Goal: Information Seeking & Learning: Learn about a topic

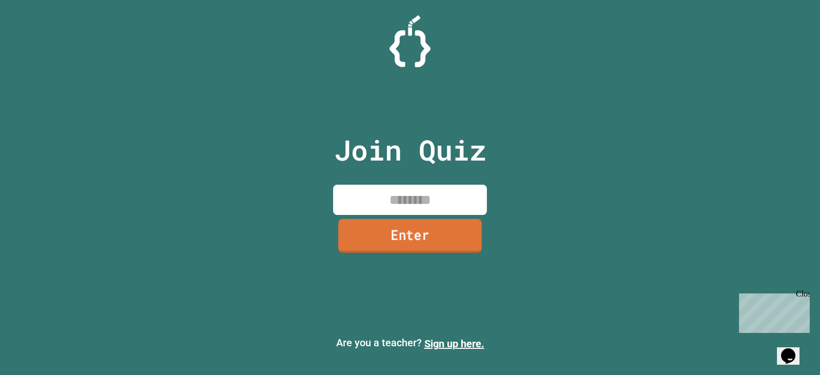
click at [402, 191] on input at bounding box center [410, 200] width 154 height 30
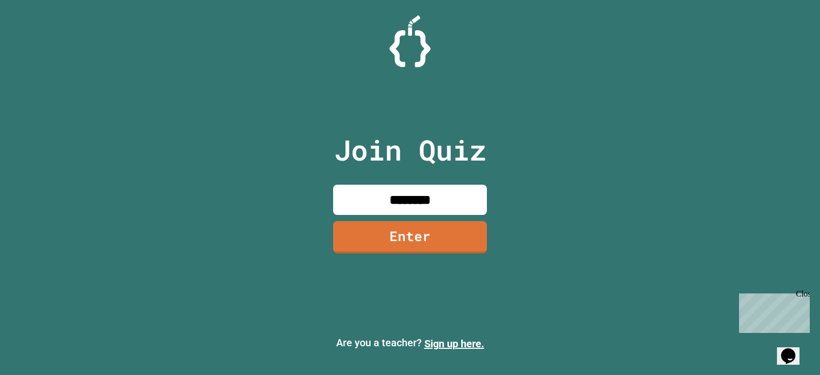
type input "********"
click at [410, 229] on link "Enter" at bounding box center [410, 236] width 145 height 34
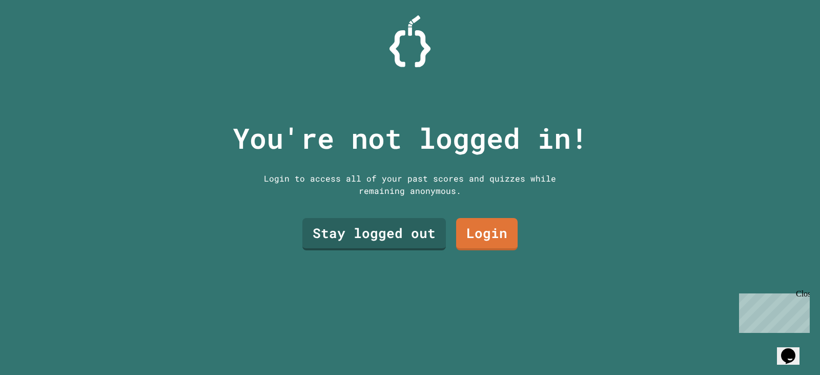
click at [386, 226] on link "Stay logged out" at bounding box center [375, 234] width 144 height 32
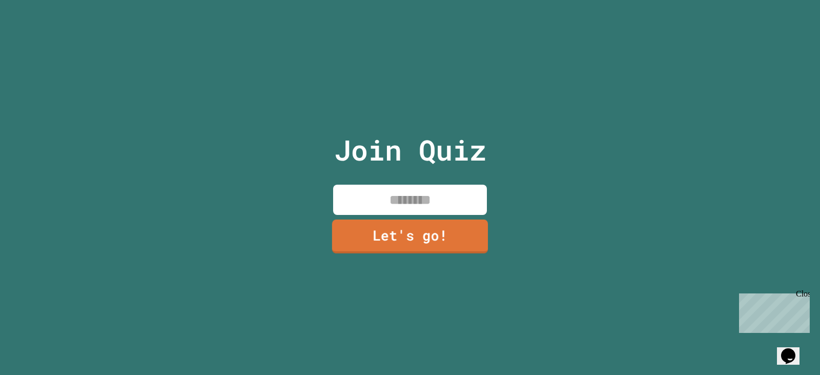
click at [395, 201] on input at bounding box center [410, 200] width 154 height 30
type input "******"
click at [391, 225] on link "Let's go!" at bounding box center [409, 236] width 155 height 33
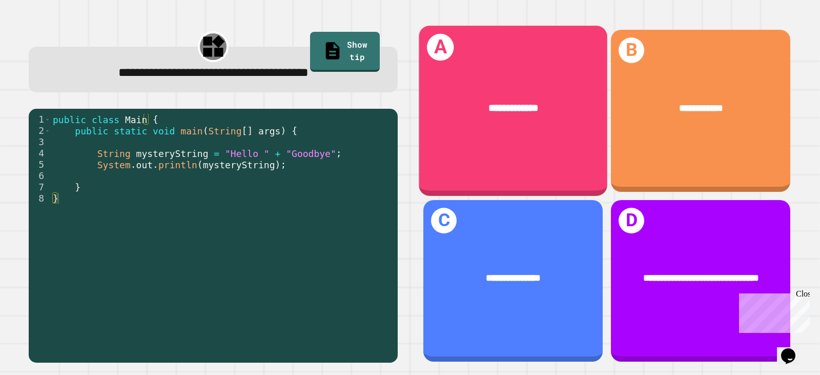
click at [426, 100] on div "**********" at bounding box center [513, 108] width 189 height 56
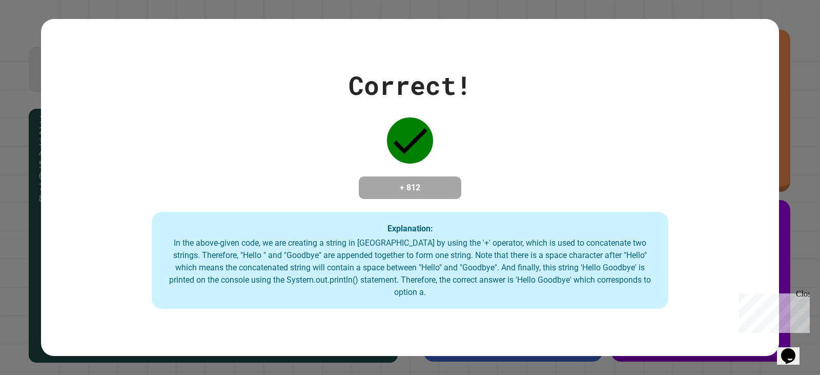
click at [408, 282] on div "In the above-given code, we are creating a string in [GEOGRAPHIC_DATA] by using…" at bounding box center [410, 268] width 496 height 62
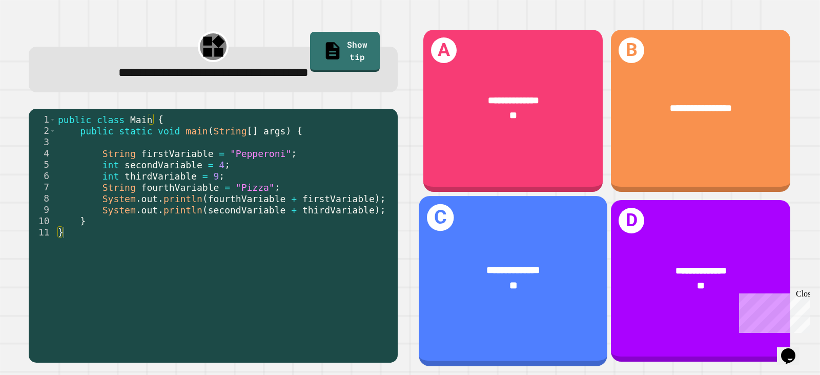
click at [460, 263] on div "**********" at bounding box center [513, 270] width 147 height 15
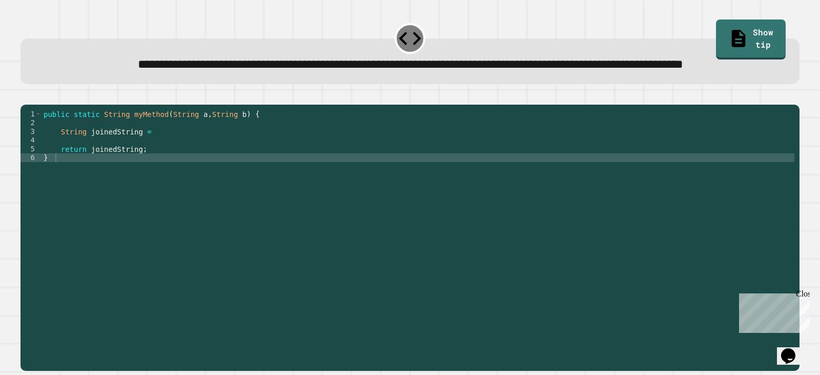
click at [162, 170] on div "public static String myMethod ( String a , String b ) { String joinedString = r…" at bounding box center [418, 214] width 753 height 209
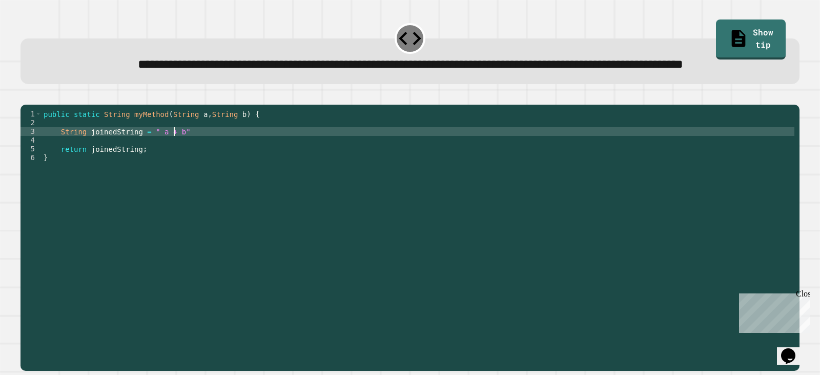
click at [26, 96] on icon "button" at bounding box center [26, 96] width 0 height 0
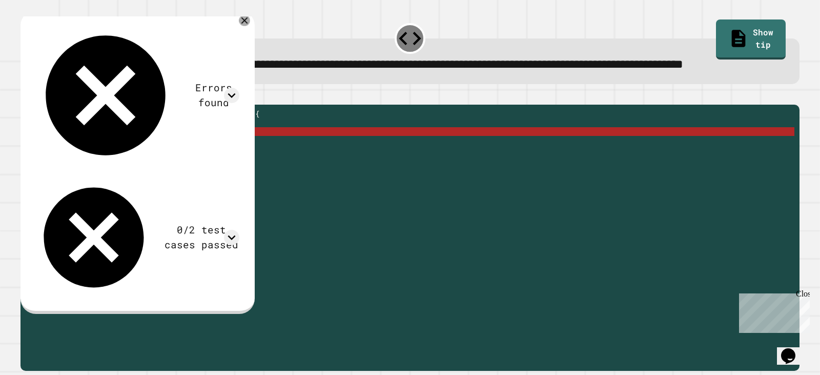
click at [250, 26] on icon at bounding box center [244, 20] width 11 height 11
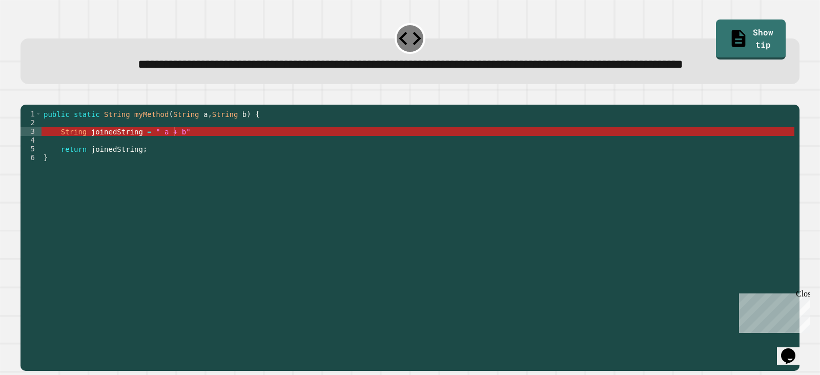
click at [186, 171] on div "public static String myMethod ( String a , String b ) { String joinedString = "…" at bounding box center [418, 214] width 753 height 209
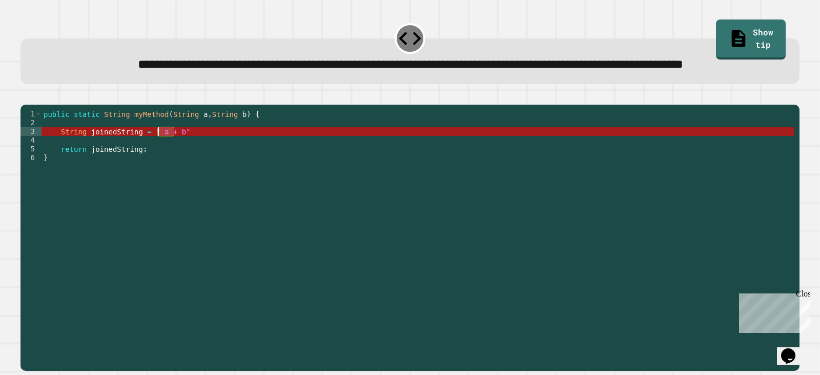
drag, startPoint x: 174, startPoint y: 167, endPoint x: 153, endPoint y: 171, distance: 21.9
click at [153, 171] on div "public static String myMethod ( String a , String b ) { String joinedString = "…" at bounding box center [418, 214] width 753 height 209
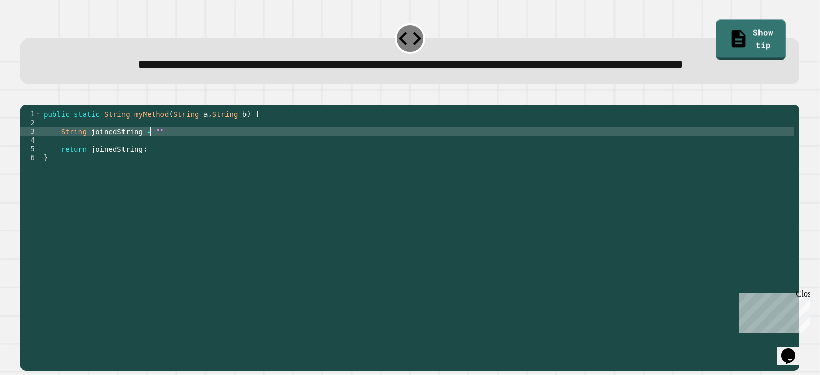
click at [737, 25] on link "Show tip" at bounding box center [751, 39] width 70 height 40
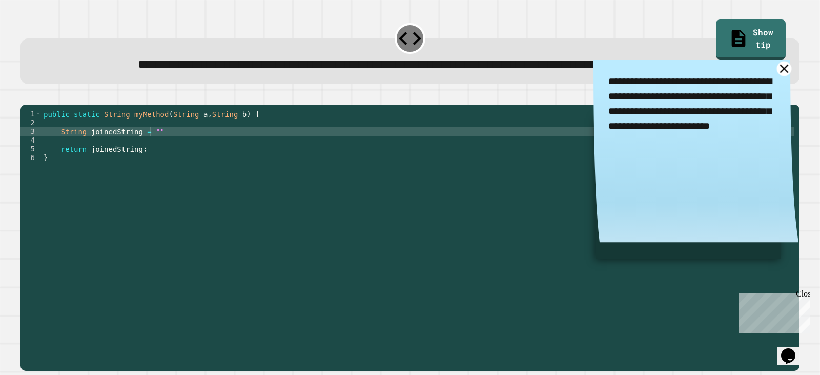
click at [780, 73] on icon at bounding box center [784, 68] width 9 height 9
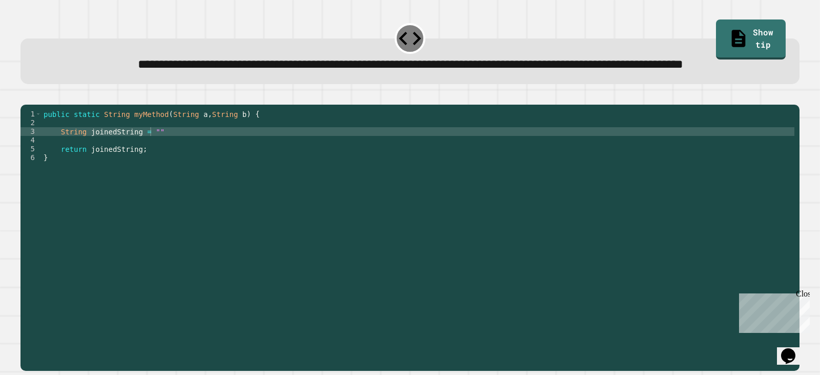
click at [142, 168] on div "public static String myMethod ( String a , String b ) { String joinedString = "…" at bounding box center [418, 214] width 753 height 209
type textarea "**********"
click at [35, 106] on icon "button" at bounding box center [33, 101] width 6 height 7
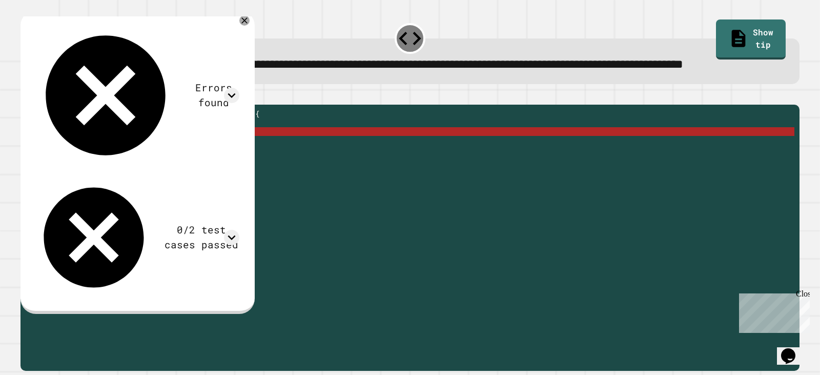
click at [192, 167] on div "public static String myMethod ( String a , String b ) { String joinedString = (…" at bounding box center [418, 214] width 753 height 209
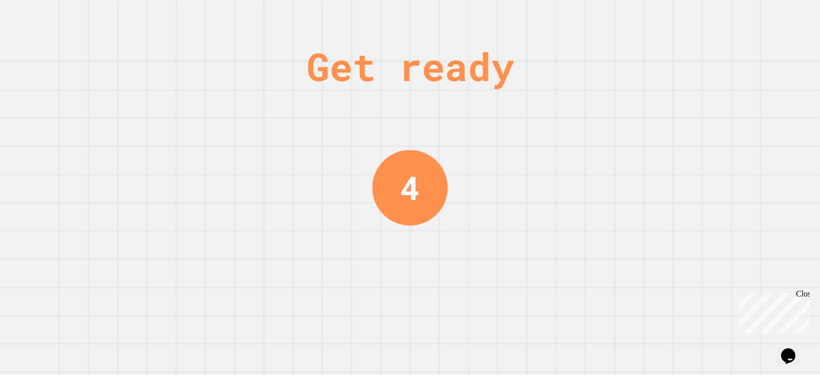
scroll to position [0, 0]
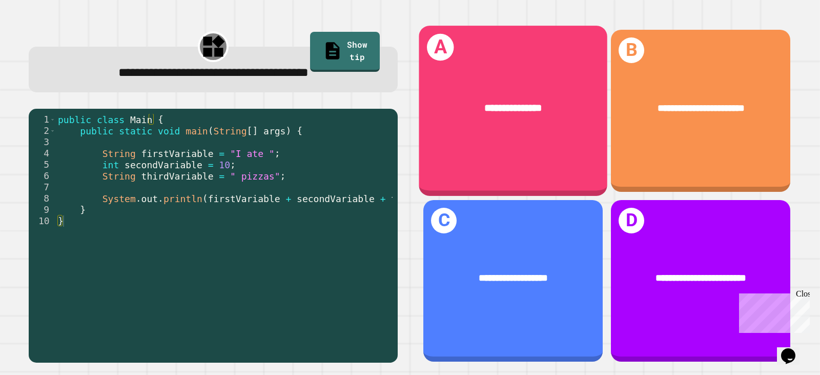
click at [484, 118] on div "**********" at bounding box center [513, 108] width 189 height 56
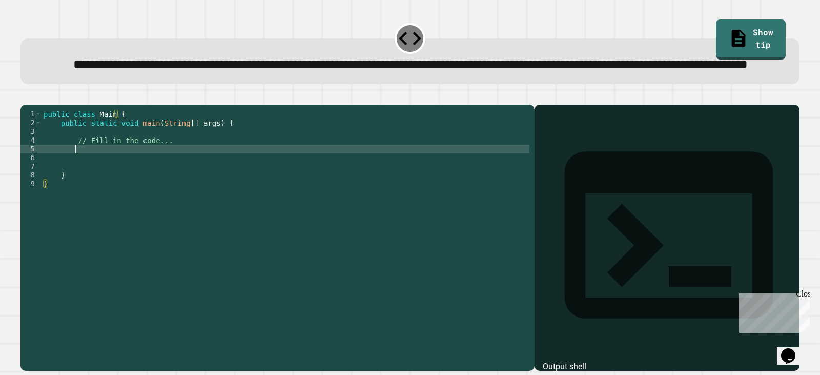
click at [101, 185] on div "public class Main { public static void main ( String [ ] args ) { // Fill in th…" at bounding box center [286, 214] width 488 height 209
click at [26, 96] on icon "button" at bounding box center [26, 96] width 0 height 0
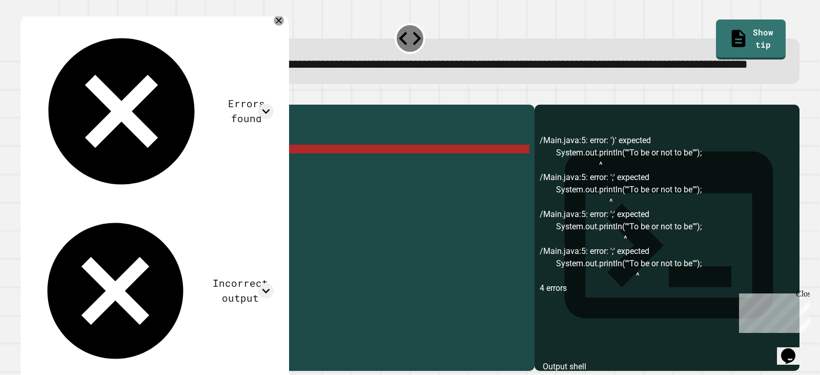
click at [156, 181] on div "public class Main { public static void main ( String [ ] args ) { // Fill in th…" at bounding box center [286, 214] width 488 height 209
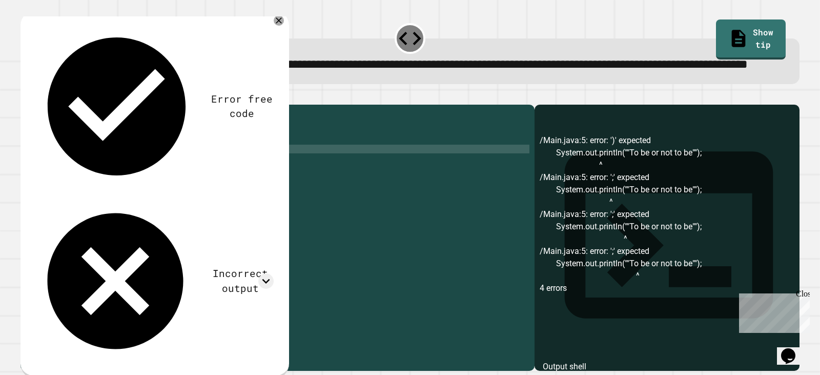
scroll to position [0, 8]
click at [35, 106] on icon "button" at bounding box center [33, 101] width 6 height 7
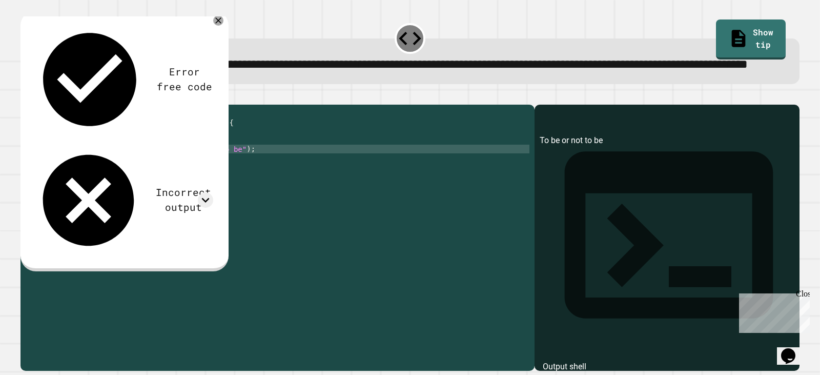
click at [201, 192] on icon at bounding box center [205, 199] width 15 height 15
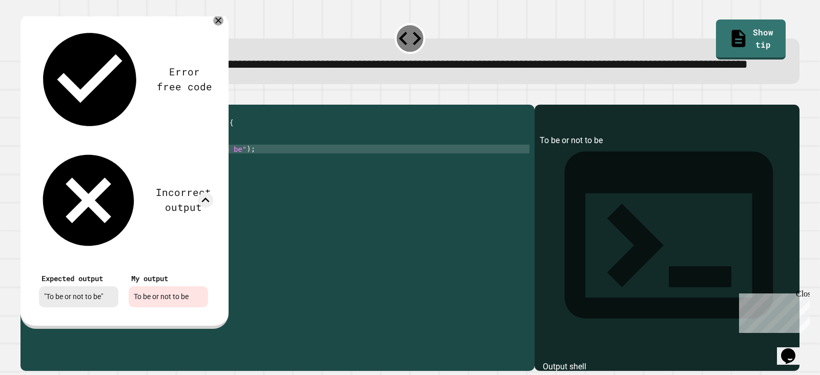
click at [201, 192] on icon at bounding box center [205, 199] width 15 height 15
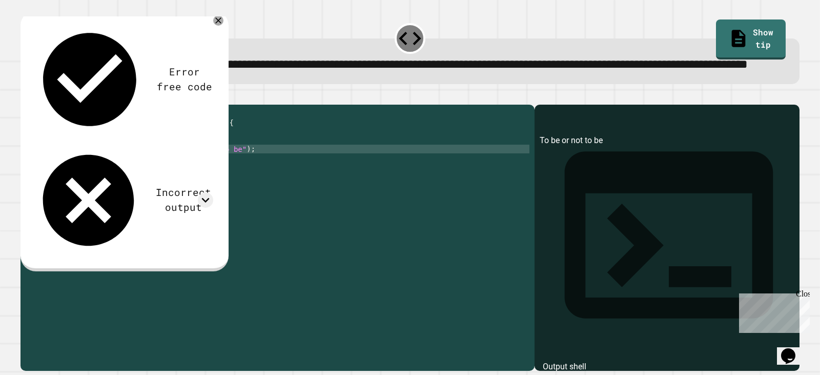
click at [154, 186] on div "public class Main { public static void main ( String [ ] args ) { // Fill in th…" at bounding box center [286, 214] width 488 height 209
click at [26, 96] on icon "button" at bounding box center [26, 96] width 0 height 0
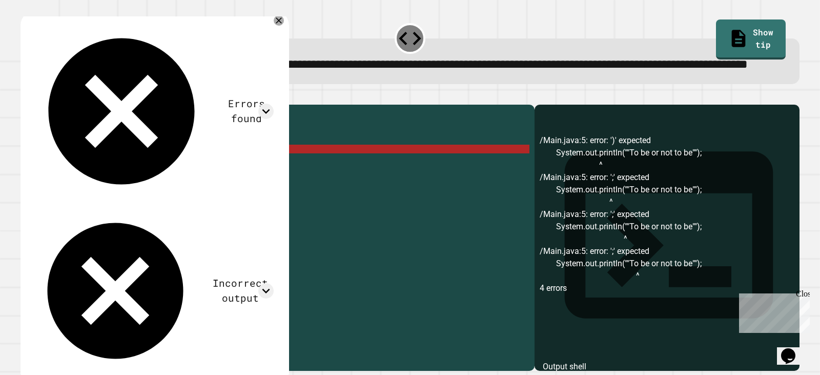
click at [156, 184] on div "public class Main { public static void main ( String [ ] args ) { // Fill in th…" at bounding box center [286, 214] width 488 height 209
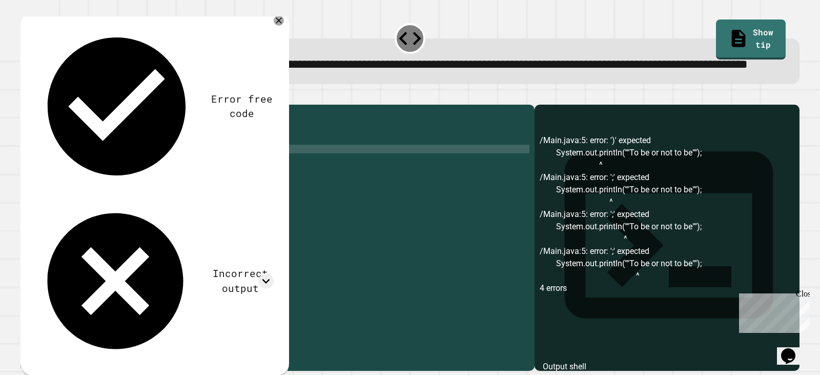
click at [229, 183] on div "public class Main { public static void main ( String [ ] args ) { // Fill in th…" at bounding box center [286, 214] width 488 height 209
click at [289, 77] on div "Error free code /Main.java:5: error: ')' expected System.out.println(""To be or…" at bounding box center [155, 194] width 269 height 369
click at [279, 78] on div "Error free code /Main.java:5: error: ')' expected System.out.println(""To be or…" at bounding box center [154, 192] width 250 height 349
click at [274, 273] on div at bounding box center [265, 280] width 15 height 15
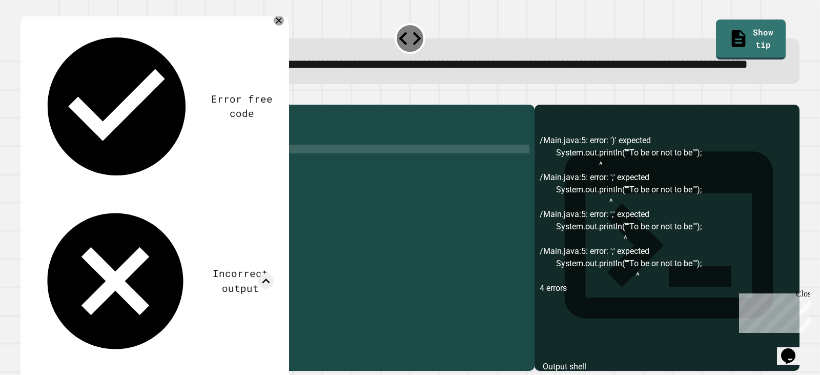
click at [274, 273] on icon at bounding box center [265, 280] width 15 height 15
click at [19, 118] on div "**********" at bounding box center [410, 231] width 788 height 287
click at [26, 96] on button "button" at bounding box center [26, 96] width 0 height 0
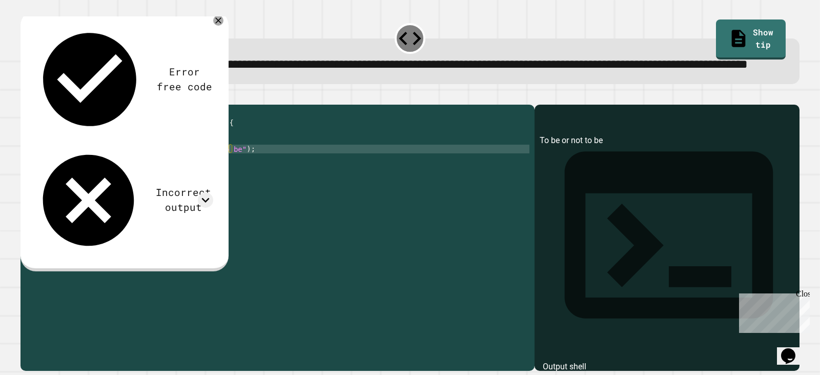
click at [142, 98] on div "Error free code To be or not to be Incorrect output Expected output "To be or n…" at bounding box center [125, 140] width 208 height 261
click at [149, 92] on div "Error free code To be or not to be Incorrect output Expected output "To be or n…" at bounding box center [124, 139] width 190 height 242
click at [154, 185] on div "Incorrect output" at bounding box center [183, 200] width 60 height 30
click at [153, 185] on div "Incorrect output" at bounding box center [183, 200] width 60 height 30
click at [209, 192] on icon at bounding box center [205, 199] width 15 height 15
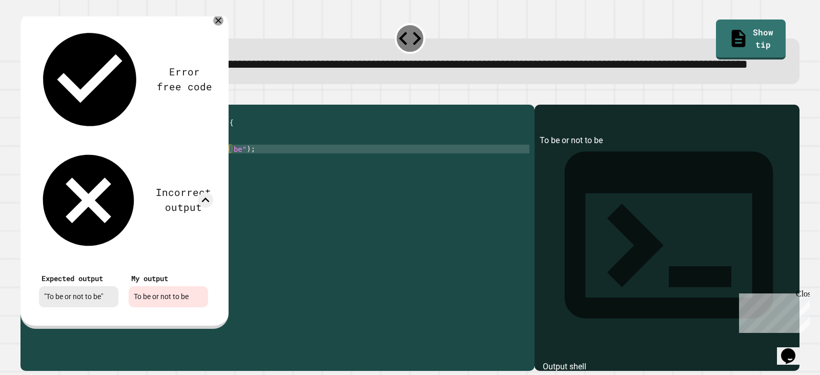
click at [207, 265] on div "Expected output "To be or not to be" My output To be or not to be" at bounding box center [123, 288] width 179 height 47
click at [716, 31] on link "Show tip" at bounding box center [751, 39] width 70 height 40
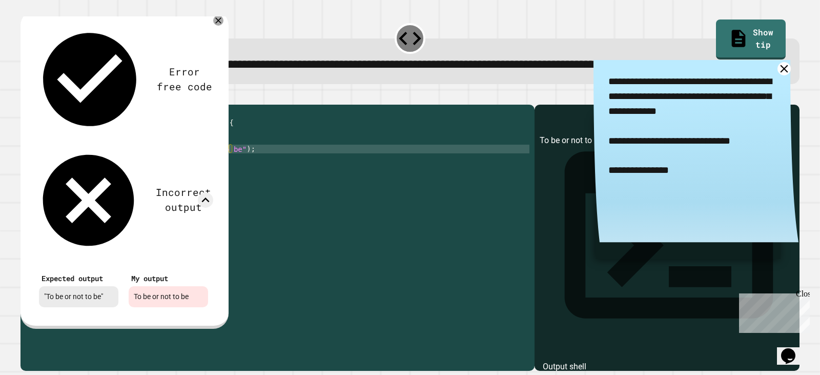
drag, startPoint x: 768, startPoint y: 93, endPoint x: 362, endPoint y: 156, distance: 410.9
click at [778, 75] on icon at bounding box center [784, 68] width 13 height 13
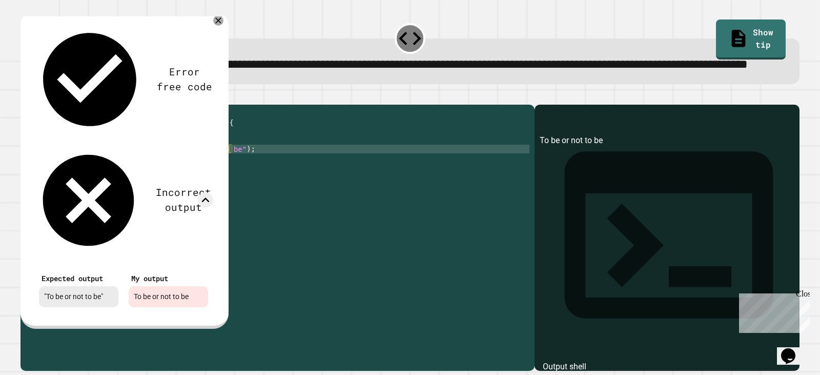
click at [156, 185] on div "public class Main { public static void main ( String [ ] args ) { // Fill in th…" at bounding box center [286, 214] width 488 height 209
click at [234, 184] on div "public class Main { public static void main ( String [ ] args ) { // Fill in th…" at bounding box center [286, 214] width 488 height 209
click at [219, 27] on icon at bounding box center [218, 20] width 12 height 12
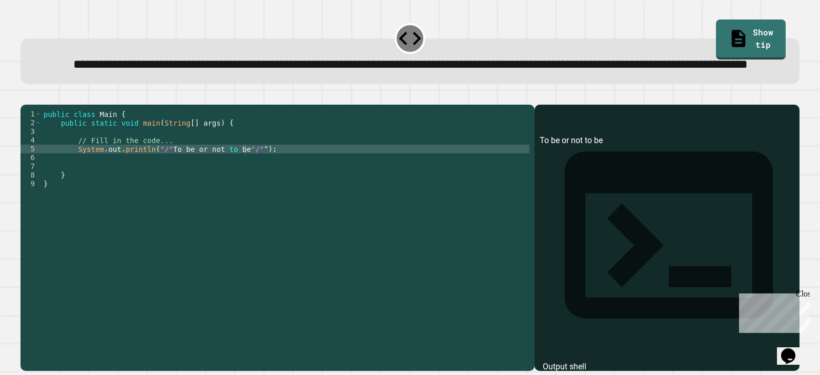
click at [26, 96] on icon "button" at bounding box center [26, 96] width 0 height 0
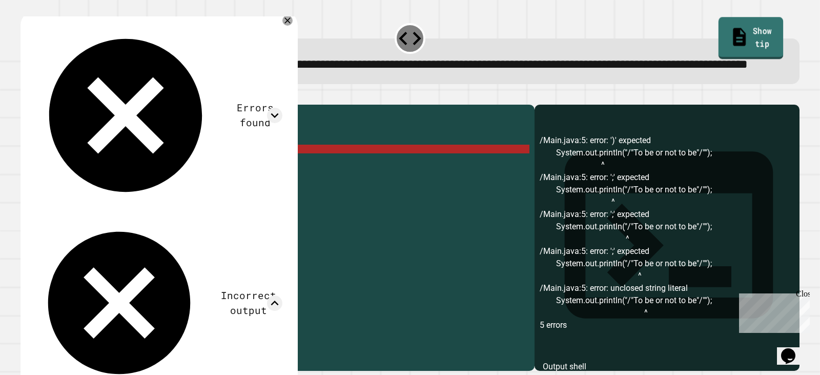
click at [751, 36] on link "Show tip" at bounding box center [751, 38] width 65 height 42
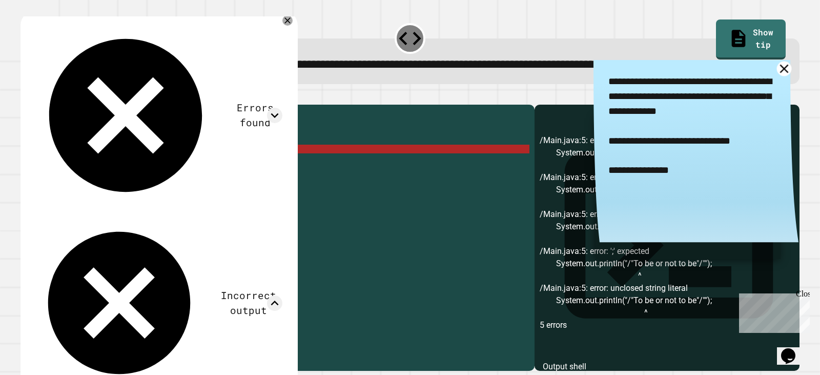
click at [777, 76] on icon at bounding box center [784, 68] width 15 height 15
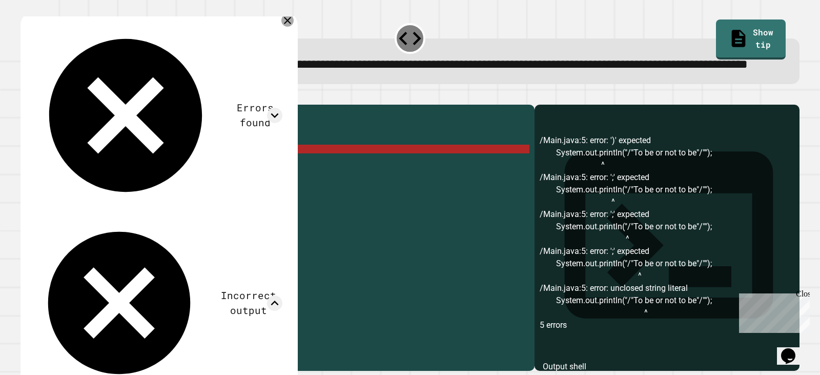
drag, startPoint x: 316, startPoint y: 41, endPoint x: 308, endPoint y: 45, distance: 9.4
click at [294, 27] on icon at bounding box center [288, 20] width 12 height 12
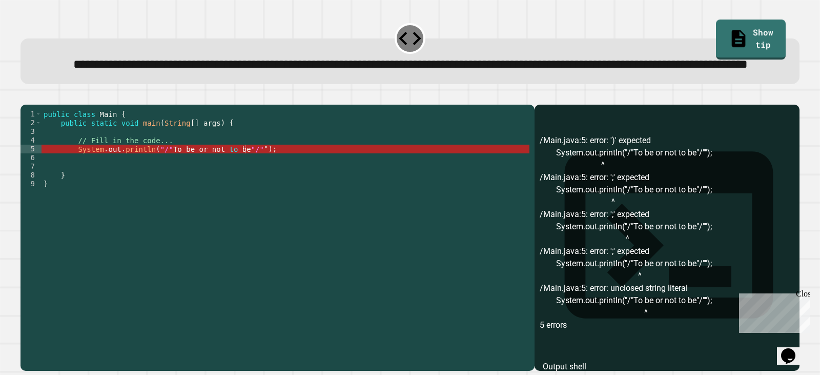
click at [743, 38] on link "Show tip" at bounding box center [751, 39] width 70 height 40
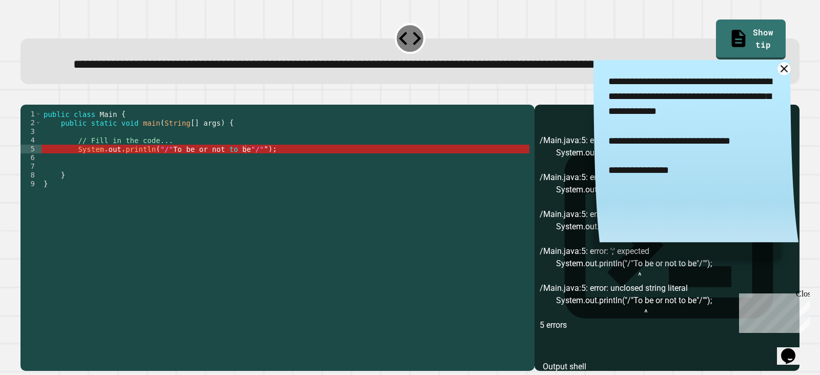
click at [778, 75] on icon at bounding box center [784, 68] width 13 height 13
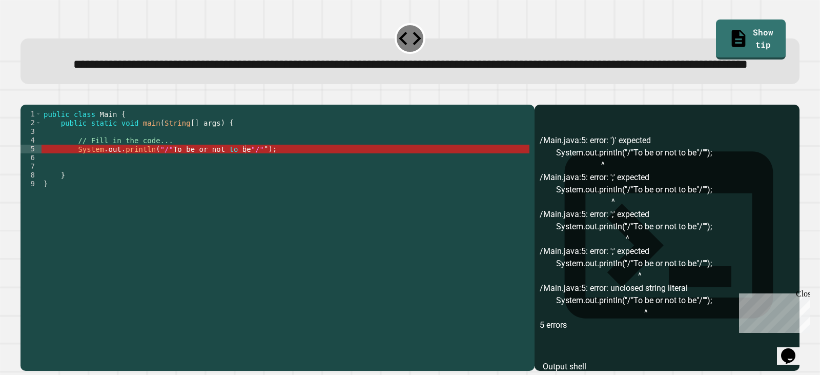
click at [155, 184] on div "public class Main { public static void main ( String [ ] args ) { // Fill in th…" at bounding box center [286, 214] width 488 height 209
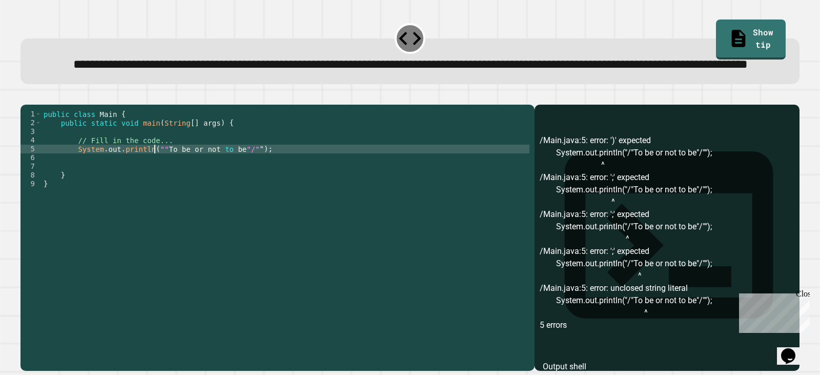
type textarea "**********"
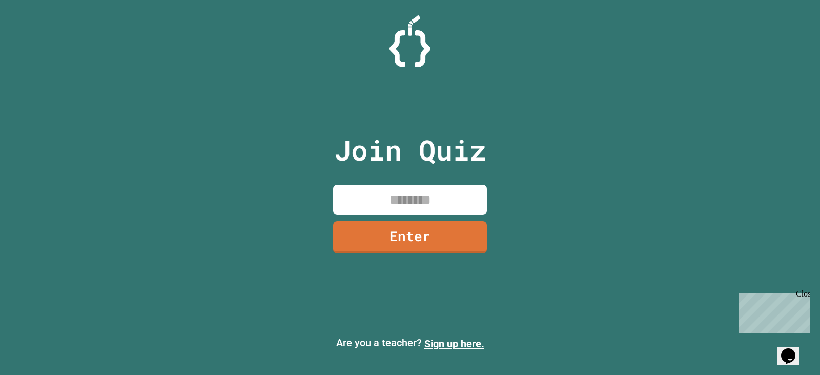
click at [339, 192] on input at bounding box center [410, 200] width 154 height 30
click at [407, 199] on input "*******" at bounding box center [410, 200] width 154 height 30
click at [411, 208] on input "********" at bounding box center [410, 200] width 154 height 30
type input "********"
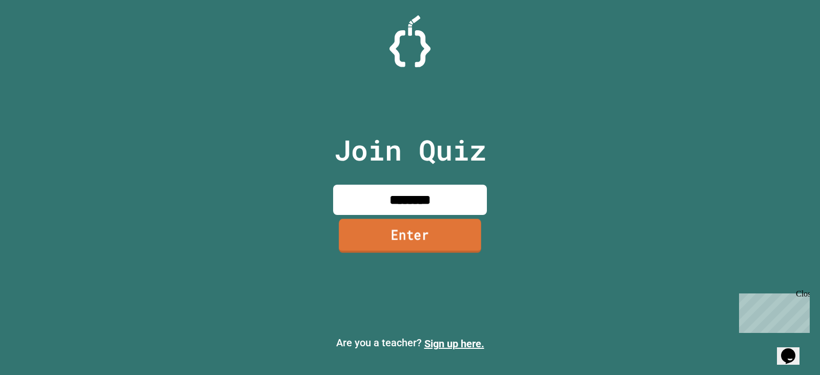
click at [422, 228] on link "Enter" at bounding box center [410, 235] width 143 height 34
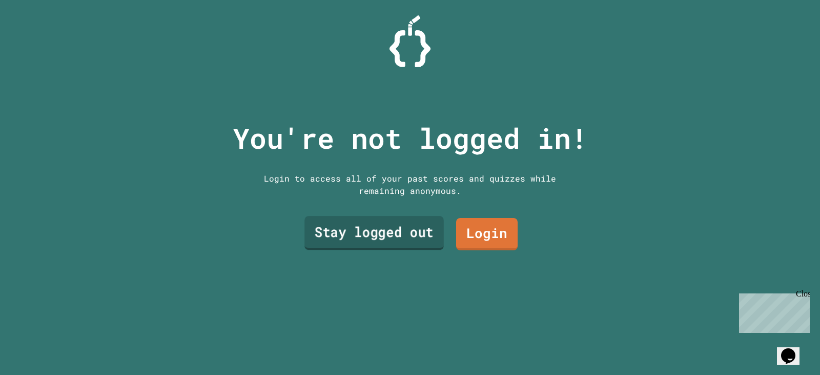
click at [406, 236] on link "Stay logged out" at bounding box center [374, 233] width 139 height 34
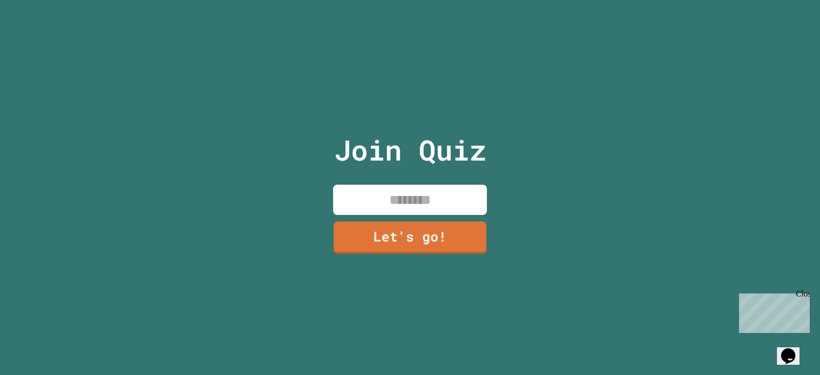
click at [386, 187] on input at bounding box center [410, 200] width 154 height 30
type input "******"
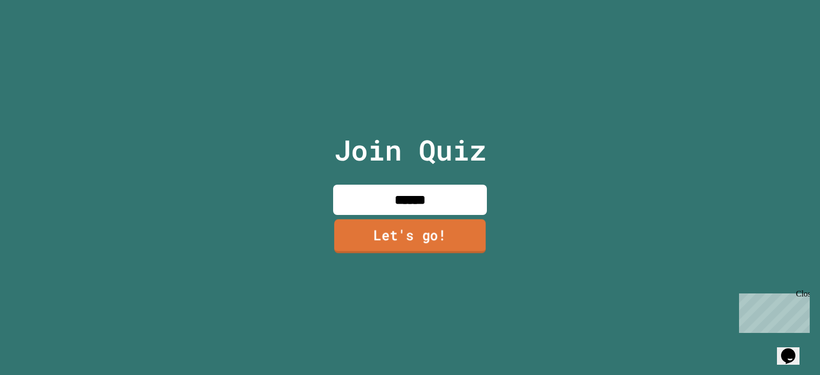
click at [371, 223] on link "Let's go!" at bounding box center [410, 236] width 152 height 34
click at [387, 201] on input at bounding box center [410, 200] width 154 height 30
type input "******"
click at [388, 235] on link "Let's go!" at bounding box center [410, 235] width 141 height 34
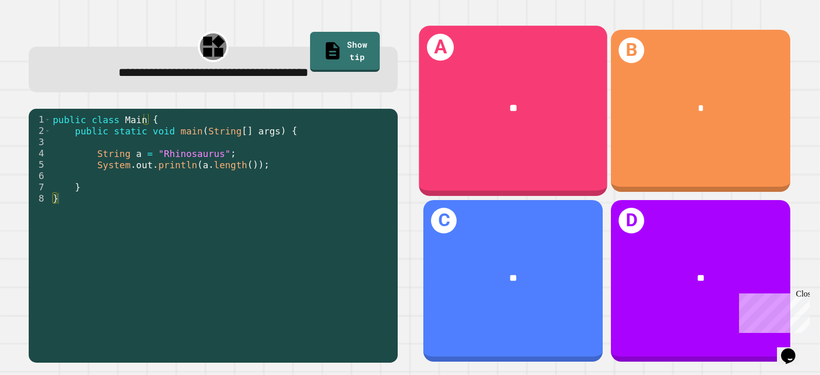
click at [491, 165] on div "A **" at bounding box center [513, 111] width 189 height 170
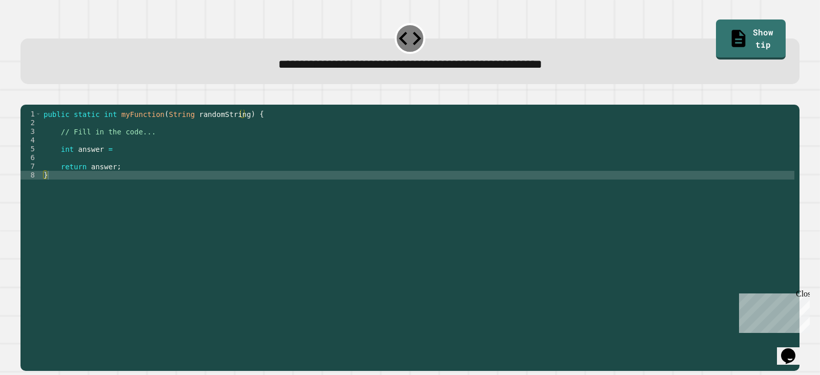
click at [125, 164] on div "public static int myFunction ( String randomString ) { // Fill in the code... i…" at bounding box center [418, 227] width 753 height 235
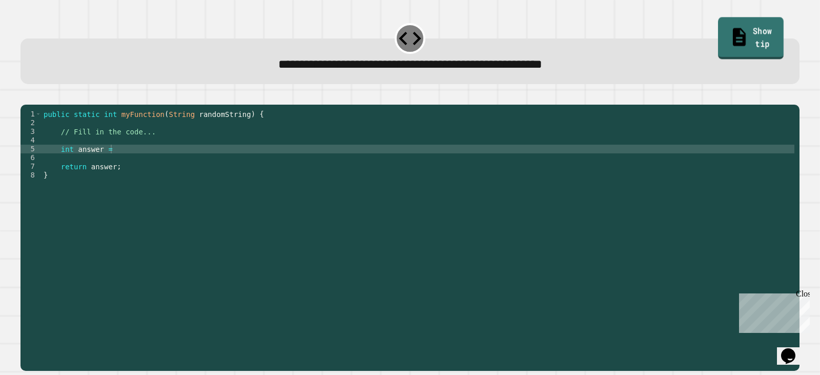
click at [718, 32] on link "Show tip" at bounding box center [751, 38] width 66 height 42
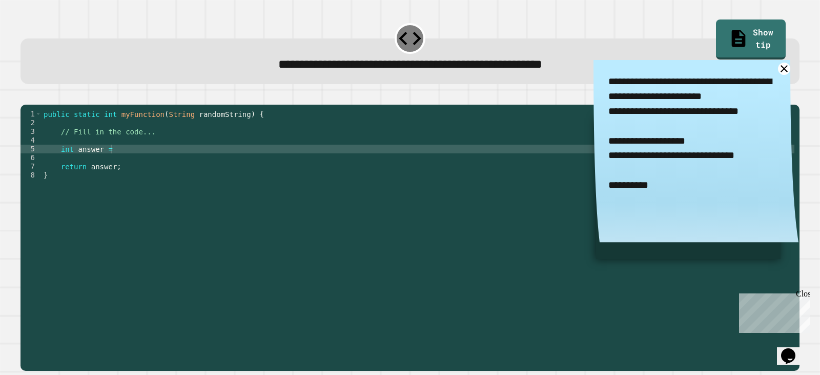
click at [154, 164] on div "public static int myFunction ( String randomString ) { // Fill in the code... i…" at bounding box center [418, 227] width 753 height 235
type textarea "**********"
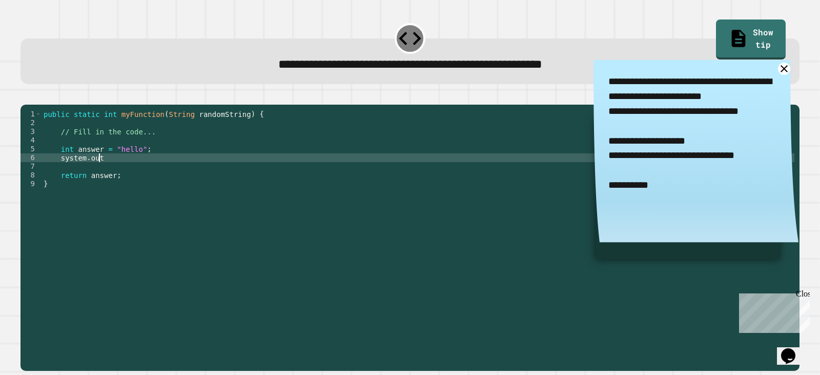
scroll to position [0, 4]
type textarea "*"
type textarea "**********"
click at [24, 95] on div at bounding box center [410, 98] width 779 height 12
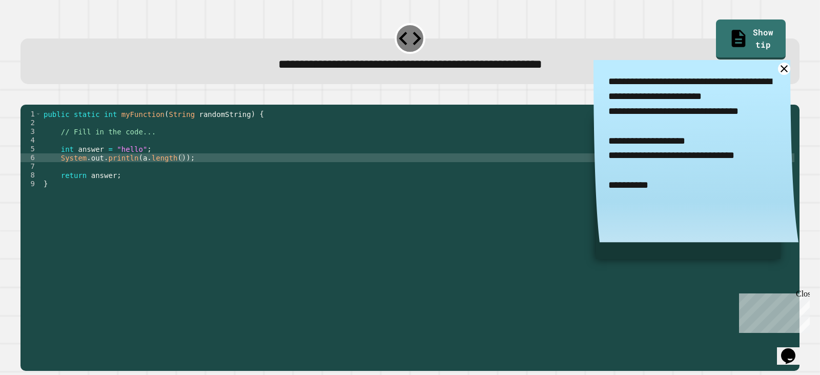
click at [26, 96] on icon "button" at bounding box center [26, 96] width 0 height 0
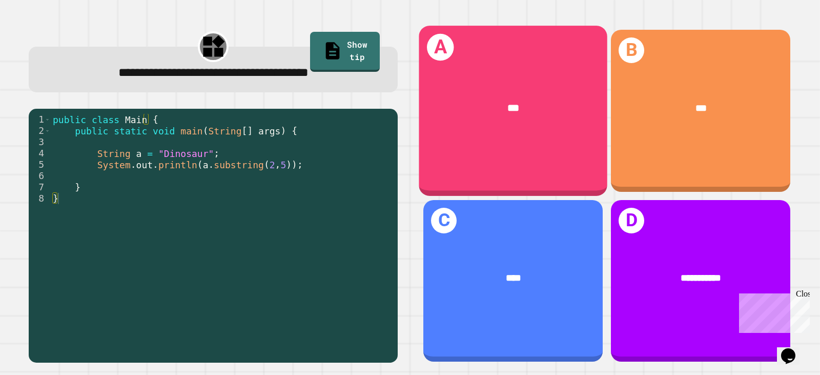
click at [492, 163] on div "A ***" at bounding box center [513, 111] width 189 height 170
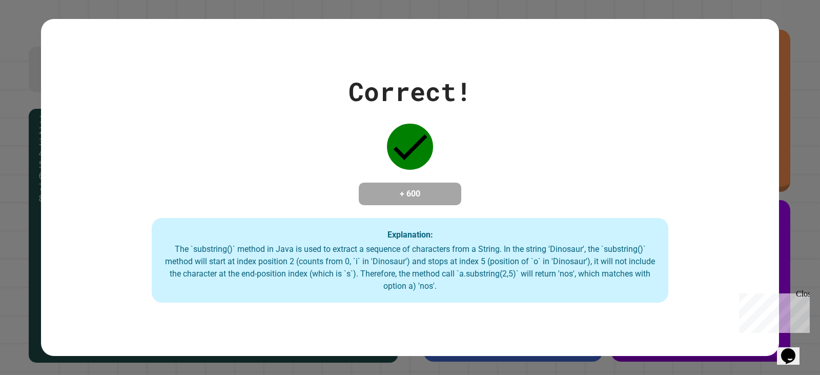
click at [492, 163] on div "Correct! + 600 Explanation: The `substring()` method in Java is used to extract…" at bounding box center [410, 187] width 738 height 231
click at [411, 150] on icon at bounding box center [410, 147] width 46 height 46
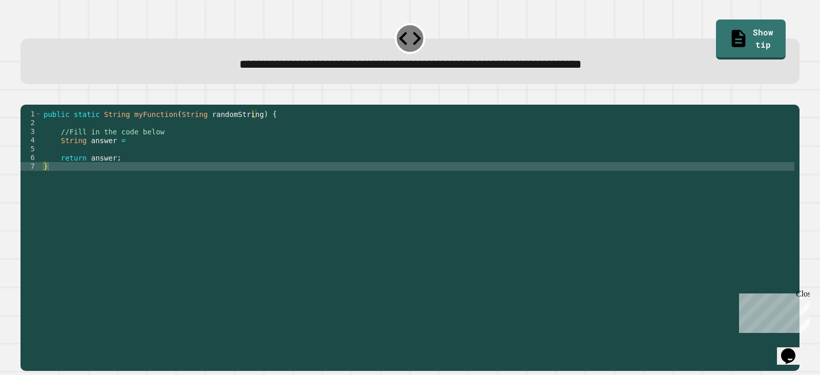
click at [130, 156] on div "public static String myFunction ( String randomString ) { //Fill in the code be…" at bounding box center [418, 227] width 753 height 235
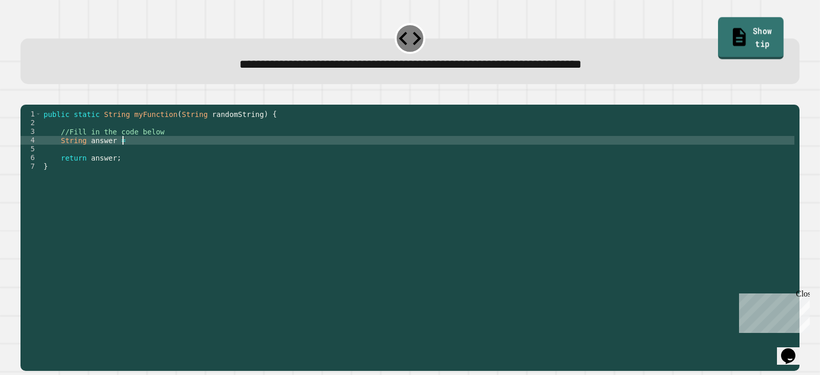
click at [724, 30] on link "Show tip" at bounding box center [751, 38] width 66 height 42
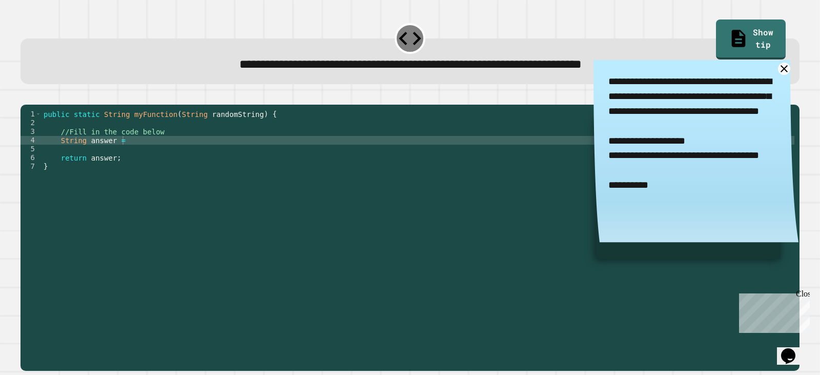
click at [152, 158] on div "public static String myFunction ( String randomString ) { //Fill in the code be…" at bounding box center [418, 227] width 753 height 235
click at [153, 156] on div "public static String myFunction ( String randomString ) { //Fill in the code be…" at bounding box center [418, 227] width 753 height 235
click at [26, 96] on button "button" at bounding box center [26, 96] width 0 height 0
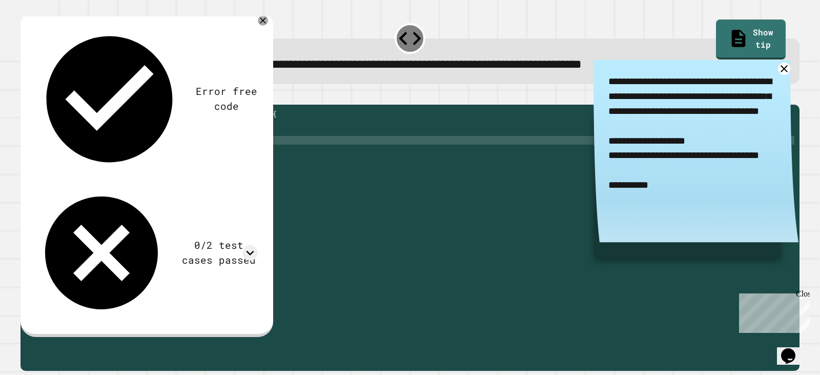
click at [206, 48] on div "Error free code hellpaaljcwvinrhwaclrnqw34rqwhx3xernqwr3ha3xrnhhellp 0/2 test c…" at bounding box center [146, 172] width 234 height 308
click at [258, 185] on div "0/2 test cases passed" at bounding box center [146, 252] width 224 height 135
click at [258, 245] on icon at bounding box center [250, 252] width 15 height 15
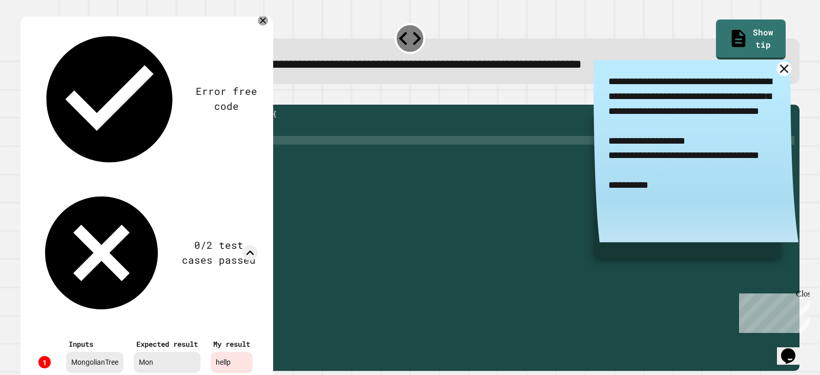
click at [780, 70] on icon at bounding box center [784, 68] width 9 height 9
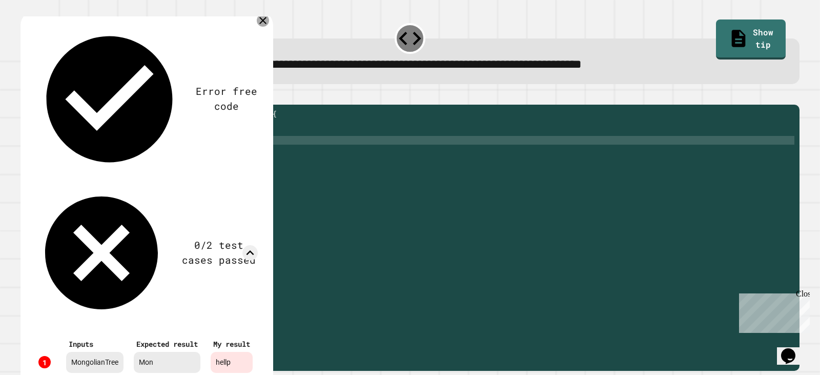
click at [267, 23] on icon at bounding box center [262, 20] width 7 height 7
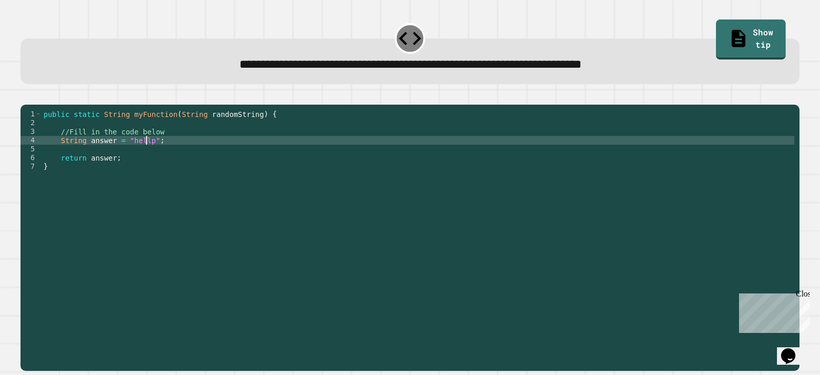
drag, startPoint x: 146, startPoint y: 159, endPoint x: 358, endPoint y: 206, distance: 218.0
click at [149, 162] on div "public static String myFunction ( String randomString ) { //Fill in the code be…" at bounding box center [418, 227] width 753 height 235
type textarea "**********"
click at [730, 25] on link "Show tip" at bounding box center [751, 38] width 65 height 42
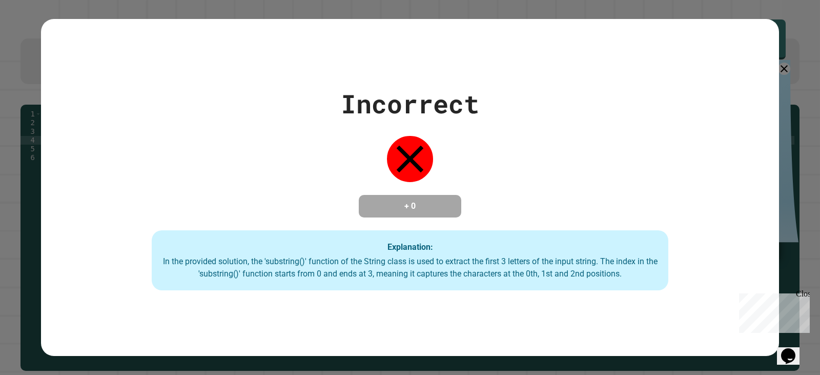
click at [408, 100] on div "Incorrect" at bounding box center [410, 104] width 138 height 38
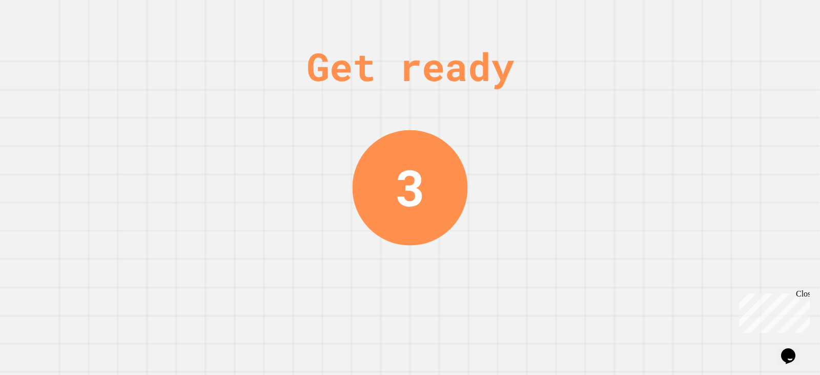
click at [428, 125] on div "Get ready 3" at bounding box center [410, 187] width 77 height 375
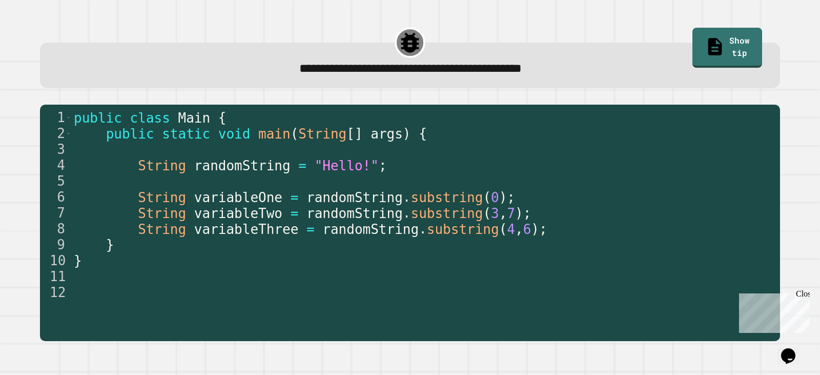
click at [370, 199] on span "randomString" at bounding box center [355, 197] width 96 height 15
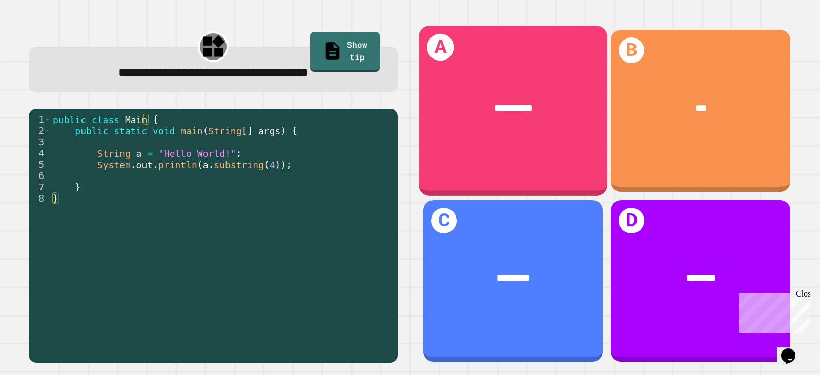
click at [485, 171] on div "**********" at bounding box center [513, 111] width 189 height 170
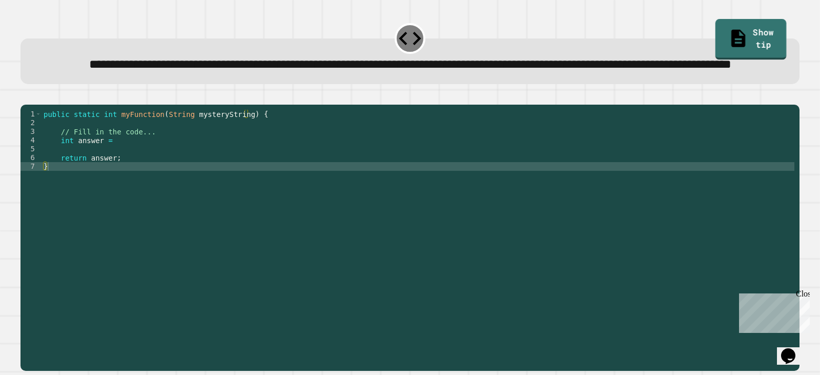
click at [741, 34] on link "Show tip" at bounding box center [751, 39] width 71 height 41
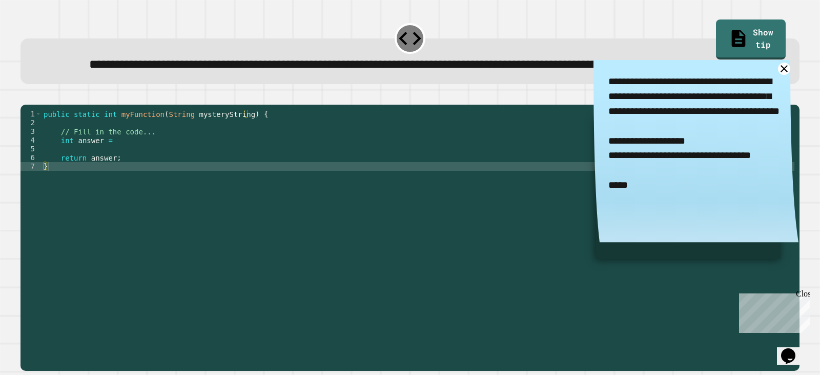
click at [422, 73] on div "**********" at bounding box center [410, 64] width 746 height 18
click at [711, 46] on div "**********" at bounding box center [410, 52] width 788 height 72
click at [726, 45] on link "Show tip" at bounding box center [751, 39] width 70 height 40
click at [778, 75] on icon at bounding box center [784, 68] width 13 height 13
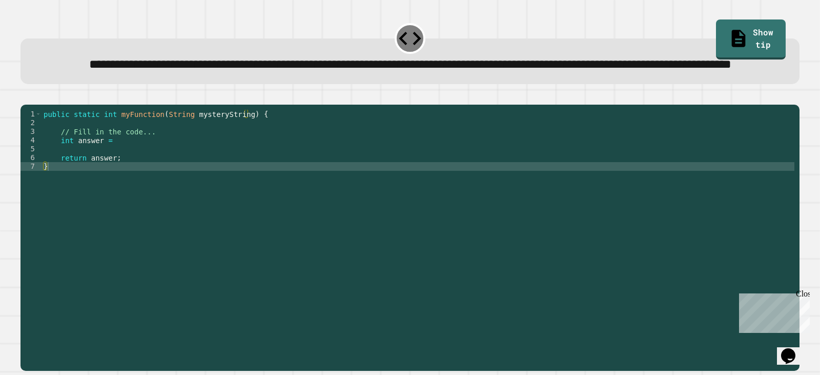
click at [121, 173] on div "public static int myFunction ( String mysteryString ) { // Fill in the code... …" at bounding box center [418, 214] width 753 height 209
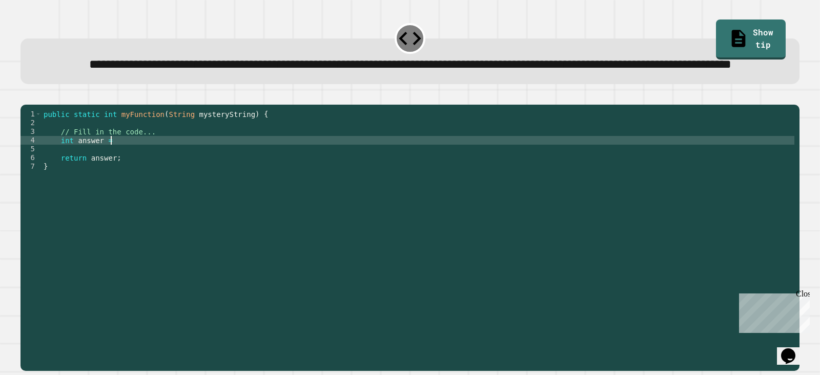
click at [747, 34] on link "Show tip" at bounding box center [751, 39] width 70 height 40
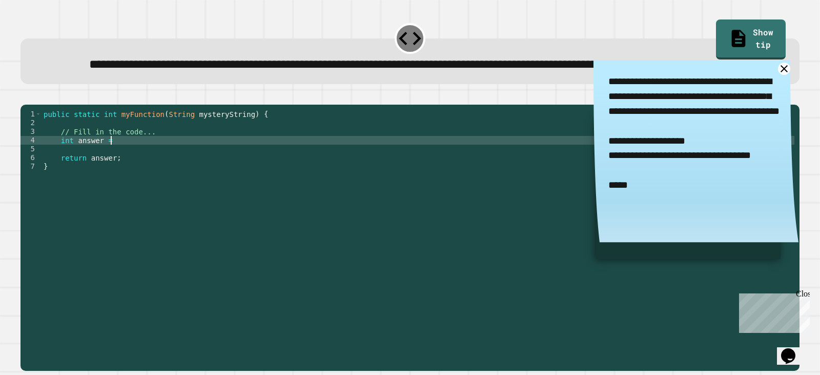
click at [141, 179] on div "public static int myFunction ( String mysteryString ) { // Fill in the code... …" at bounding box center [418, 214] width 753 height 209
type textarea "**********"
click at [26, 96] on icon "button" at bounding box center [26, 96] width 0 height 0
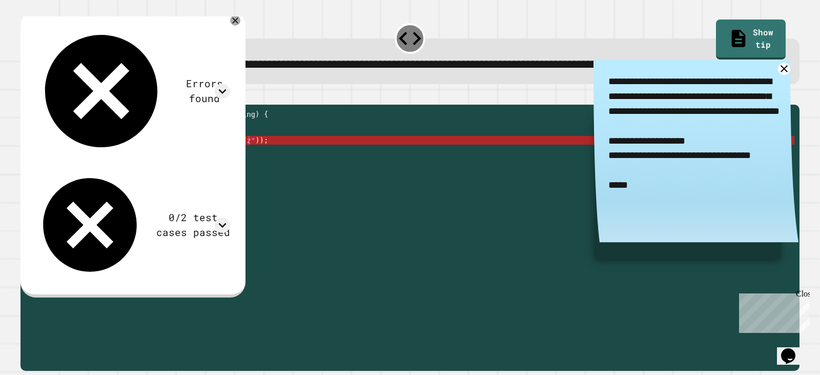
click at [227, 89] on icon at bounding box center [223, 91] width 8 height 5
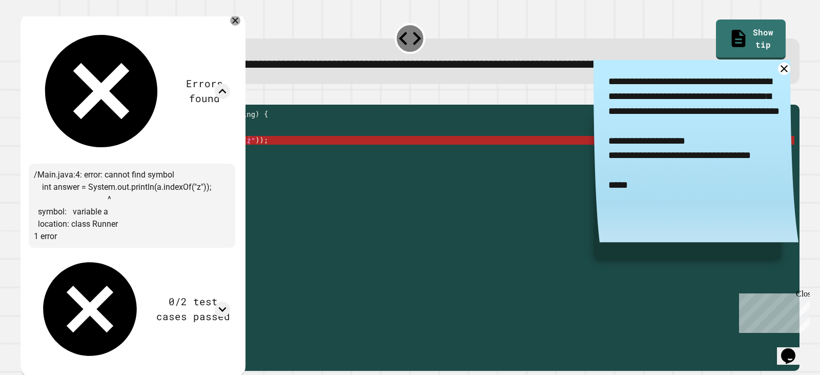
click at [227, 89] on icon at bounding box center [223, 91] width 8 height 5
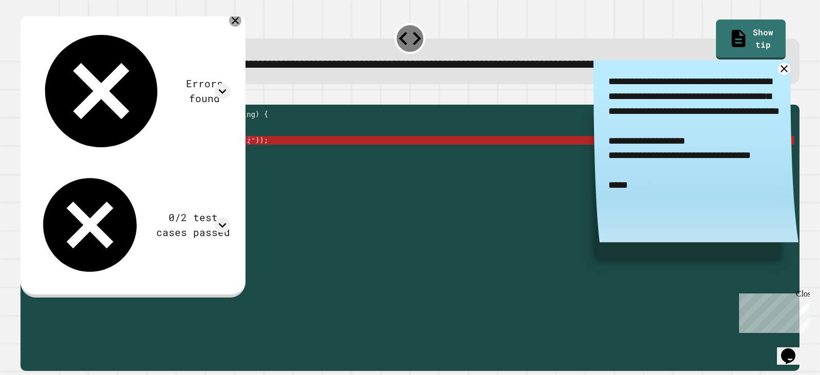
click at [242, 27] on icon at bounding box center [235, 20] width 12 height 12
